Goal: Task Accomplishment & Management: Use online tool/utility

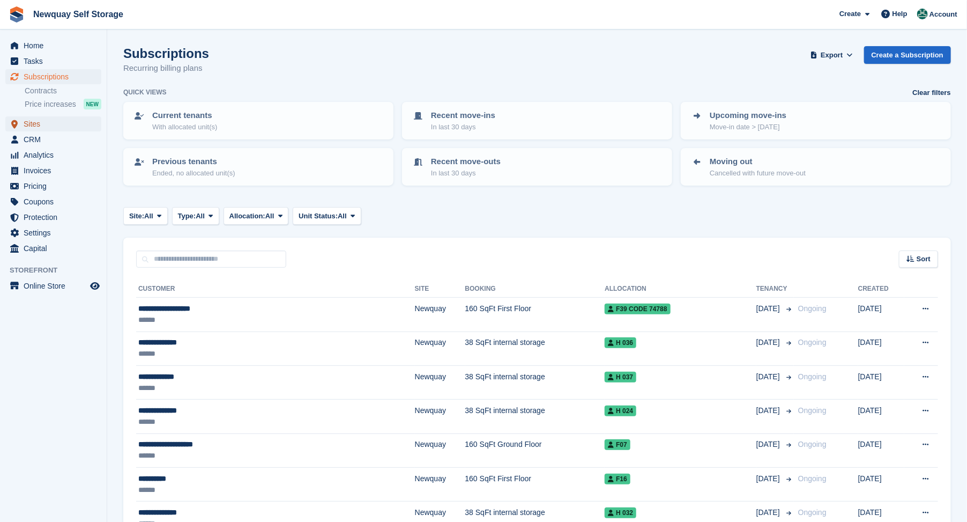
click at [29, 121] on span "Sites" at bounding box center [56, 123] width 64 height 15
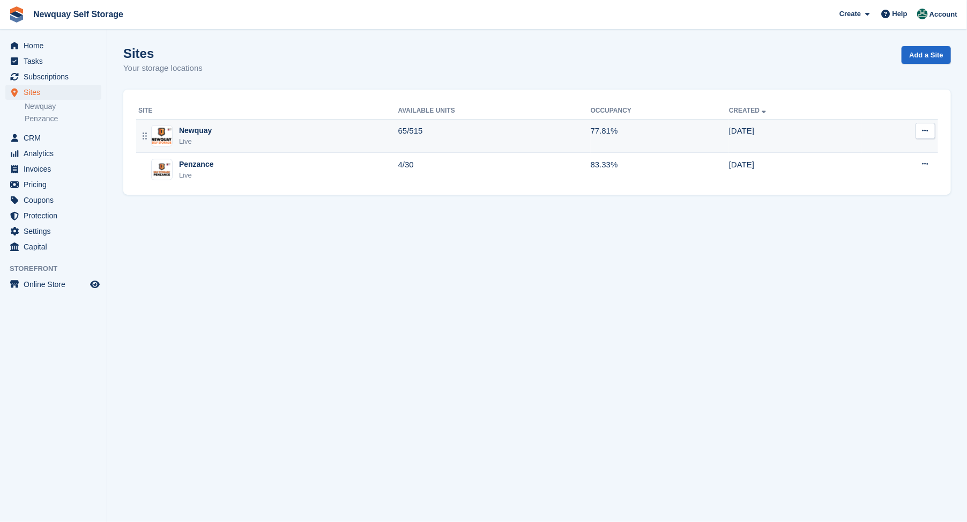
click at [204, 130] on div "Newquay" at bounding box center [195, 130] width 33 height 11
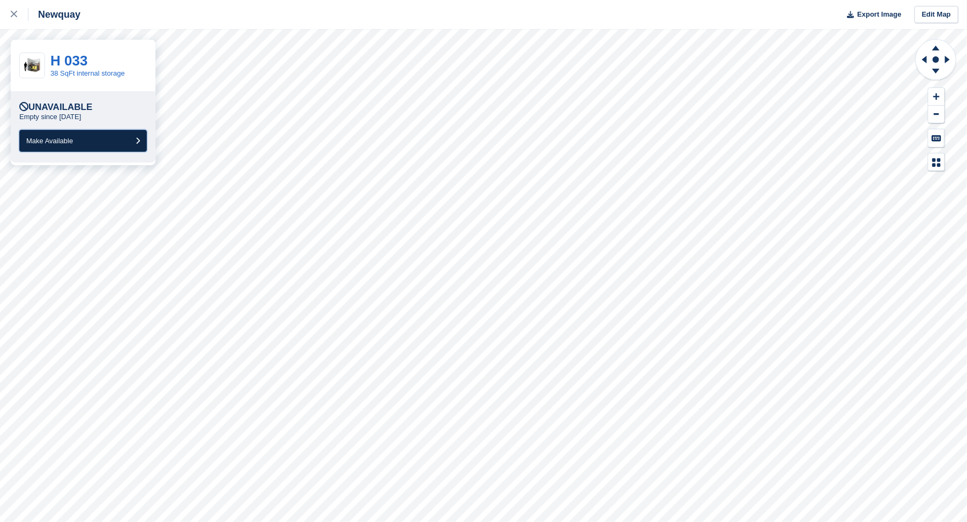
click at [50, 140] on span "Make Available" at bounding box center [49, 141] width 47 height 8
